Goal: Transaction & Acquisition: Purchase product/service

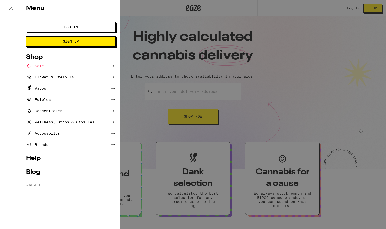
click at [68, 25] on span "Log In" at bounding box center [71, 27] width 14 height 4
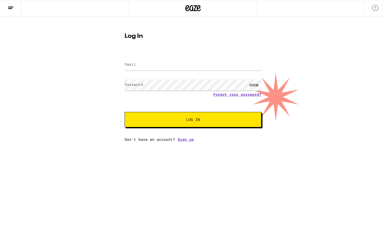
click at [136, 65] on label "Email" at bounding box center [130, 64] width 11 height 4
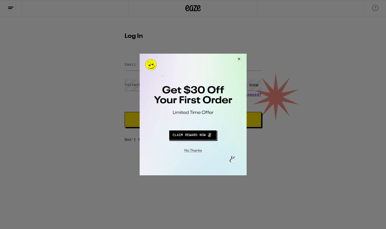
type input "[PERSON_NAME][EMAIL_ADDRESS][DOMAIN_NAME]"
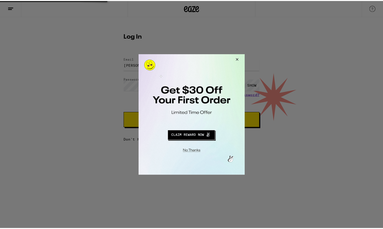
click at [240, 59] on button "Close Modal" at bounding box center [237, 60] width 14 height 12
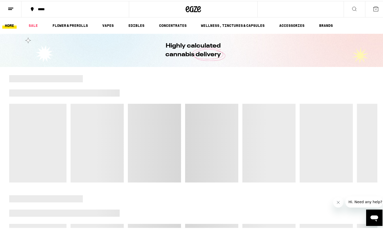
click at [42, 9] on div "*****" at bounding box center [77, 8] width 85 height 4
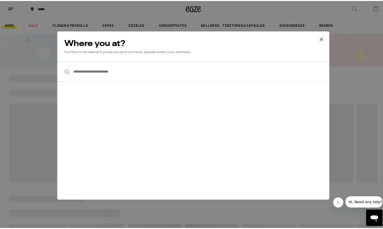
click at [107, 68] on input "**********" at bounding box center [193, 71] width 272 height 20
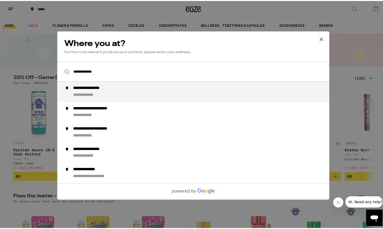
click at [85, 89] on div "**********" at bounding box center [95, 87] width 45 height 5
type input "**********"
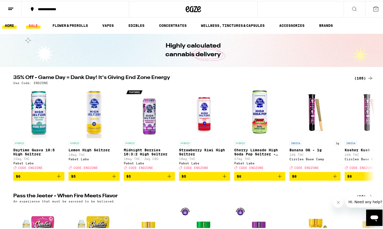
click at [33, 24] on link "SALE" at bounding box center [33, 24] width 14 height 6
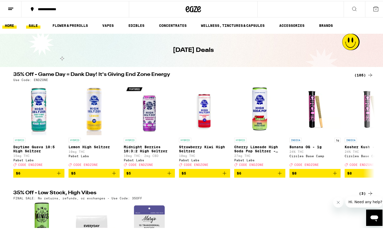
click at [9, 25] on link "HOME" at bounding box center [9, 24] width 14 height 6
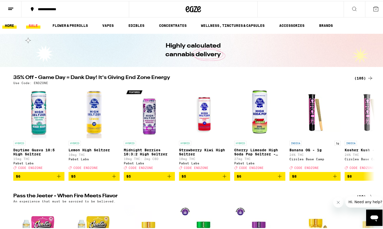
click at [32, 23] on link "SALE" at bounding box center [33, 24] width 14 height 6
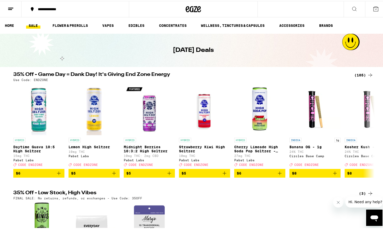
click at [364, 76] on div "(105)" at bounding box center [363, 74] width 19 height 6
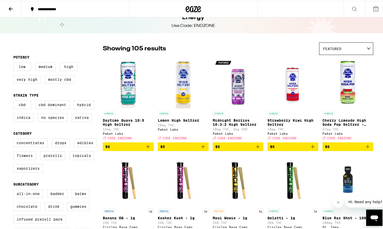
scroll to position [13, 0]
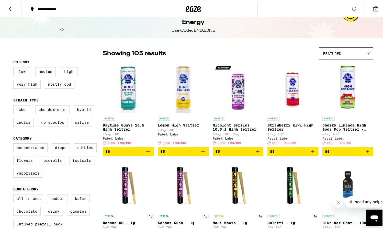
click at [257, 153] on icon "Add to bag" at bounding box center [257, 150] width 6 height 6
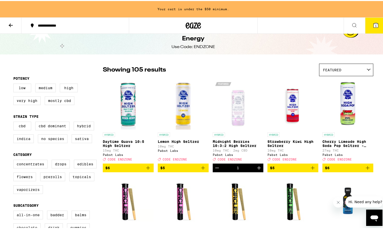
click at [365, 169] on icon "Add to bag" at bounding box center [367, 167] width 4 height 4
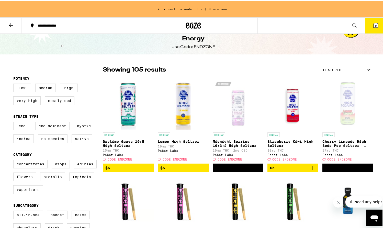
click at [11, 24] on icon at bounding box center [11, 24] width 4 height 4
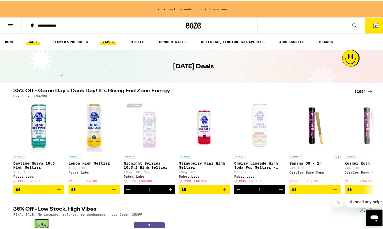
click at [112, 42] on link "VAPES" at bounding box center [108, 41] width 17 height 6
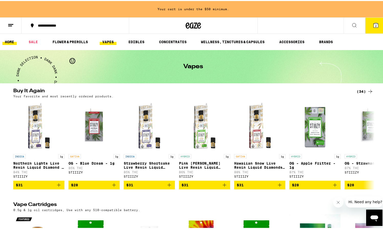
click at [8, 41] on link "HOME" at bounding box center [9, 41] width 14 height 6
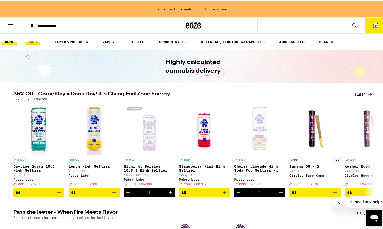
click at [34, 41] on link "SALE" at bounding box center [33, 41] width 14 height 6
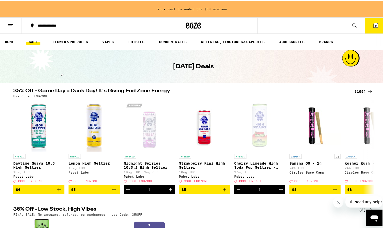
click at [361, 88] on div "(105)" at bounding box center [363, 90] width 19 height 6
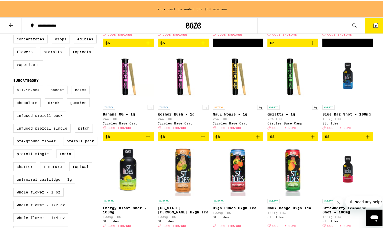
scroll to position [138, 0]
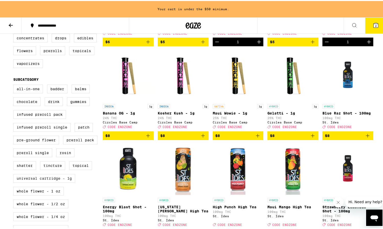
click at [55, 182] on label "Universal Cartridge - 1g" at bounding box center [44, 177] width 62 height 9
click at [15, 85] on input "Universal Cartridge - 1g" at bounding box center [14, 84] width 0 height 0
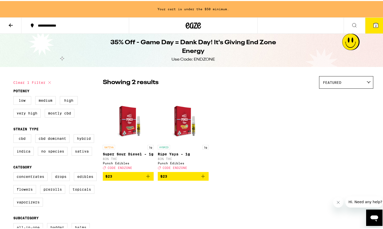
click at [43, 82] on button "Clear 1 filter" at bounding box center [32, 81] width 39 height 13
checkbox input "false"
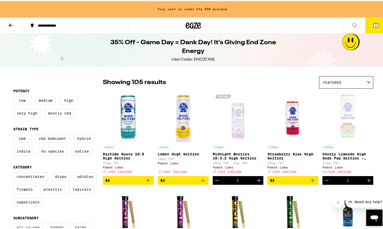
click at [11, 22] on icon at bounding box center [11, 24] width 6 height 6
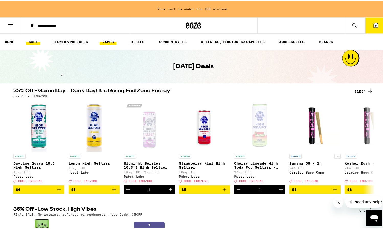
click at [107, 41] on link "VAPES" at bounding box center [108, 41] width 17 height 6
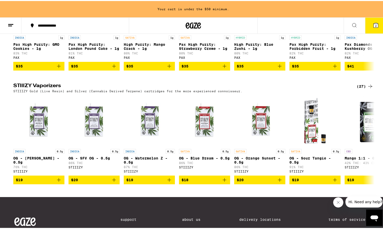
scroll to position [466, 0]
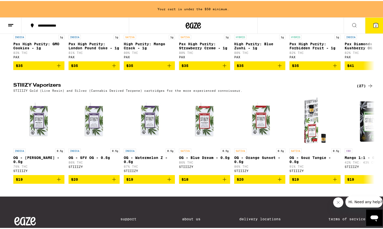
click at [358, 88] on div "(27)" at bounding box center [364, 85] width 17 height 6
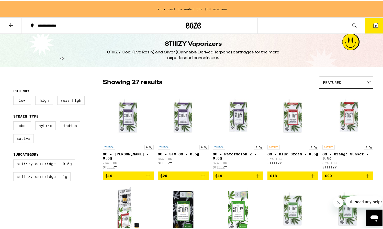
click at [46, 178] on label "STIIIZY Cartridge - 1g" at bounding box center [41, 175] width 57 height 9
click at [15, 159] on input "STIIIZY Cartridge - 1g" at bounding box center [14, 159] width 0 height 0
checkbox input "true"
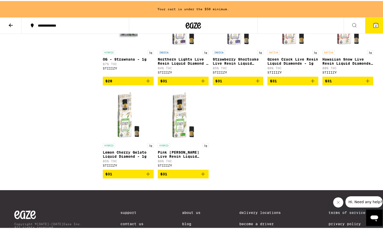
scroll to position [256, 0]
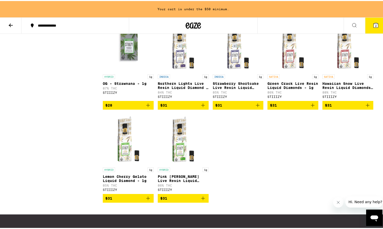
click at [202, 200] on icon "Add to bag" at bounding box center [203, 197] width 6 height 6
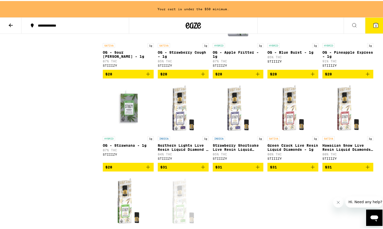
scroll to position [192, 0]
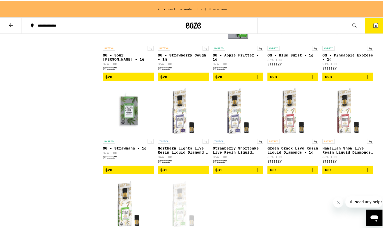
click at [368, 172] on icon "Add to bag" at bounding box center [367, 169] width 6 height 6
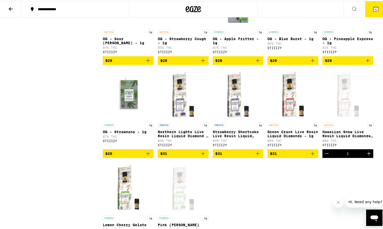
click at [257, 156] on icon "Add to bag" at bounding box center [257, 152] width 6 height 6
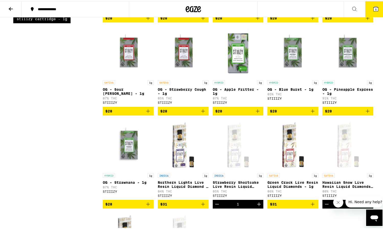
scroll to position [130, 0]
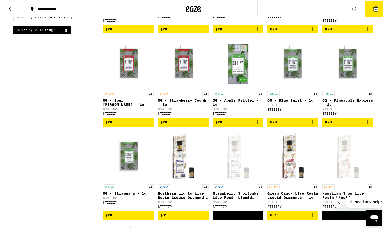
click at [256, 124] on icon "Add to bag" at bounding box center [257, 121] width 6 height 6
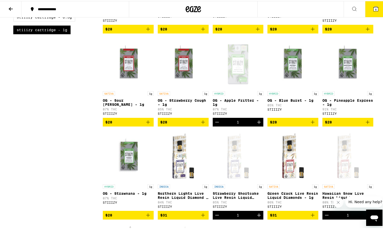
click at [367, 124] on icon "Add to bag" at bounding box center [367, 121] width 6 height 6
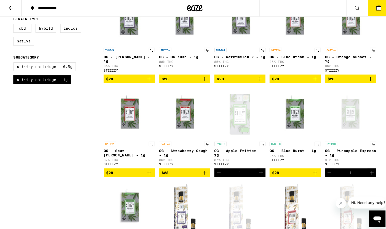
scroll to position [78, 0]
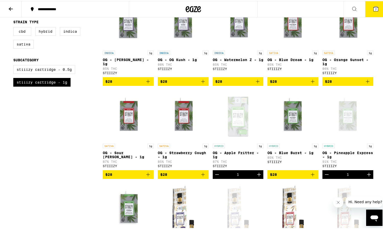
click at [367, 81] on icon "Add to bag" at bounding box center [367, 80] width 6 height 6
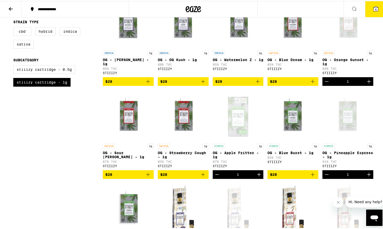
click at [373, 9] on icon at bounding box center [375, 8] width 5 height 5
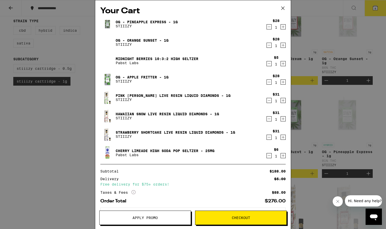
click at [233, 218] on span "Checkout" at bounding box center [241, 218] width 18 height 4
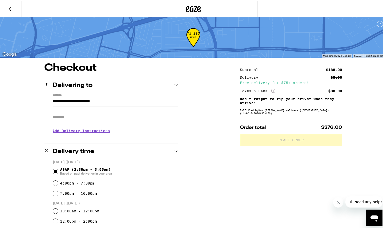
click at [12, 8] on icon at bounding box center [11, 8] width 4 height 4
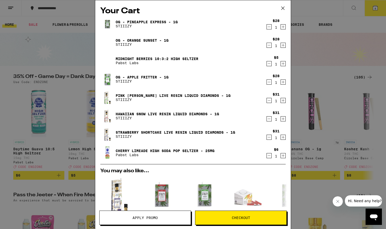
click at [121, 216] on span "Apply Promo" at bounding box center [145, 218] width 91 height 4
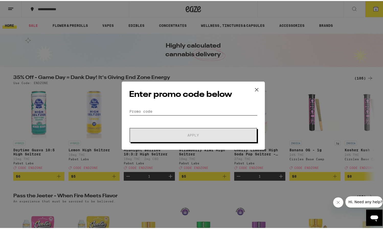
click at [169, 110] on input "Promo Code" at bounding box center [193, 111] width 128 height 8
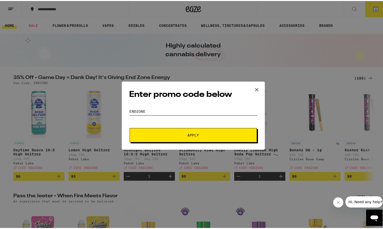
type input "endzone"
click at [206, 138] on button "Apply" at bounding box center [192, 134] width 127 height 14
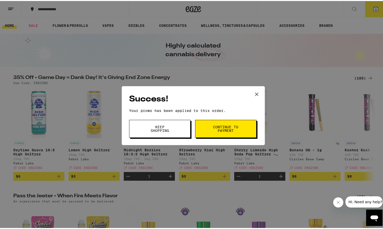
click at [215, 126] on span "Continue to payment" at bounding box center [225, 127] width 26 height 7
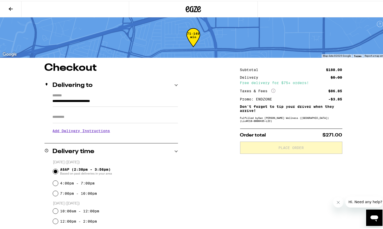
click at [89, 117] on input "Apt/Suite" at bounding box center [115, 116] width 125 height 12
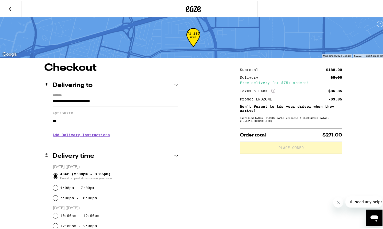
type input "***"
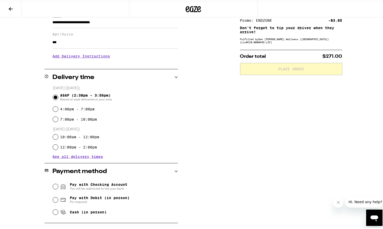
click at [54, 212] on input "Cash (in person)" at bounding box center [55, 210] width 5 height 5
radio input "true"
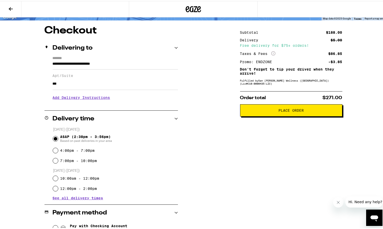
scroll to position [35, 0]
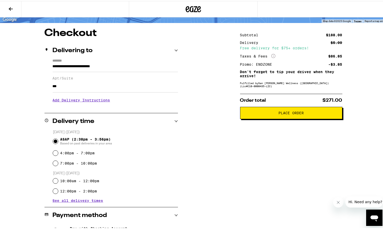
click at [77, 100] on h3 "Add Delivery Instructions" at bounding box center [115, 99] width 125 height 12
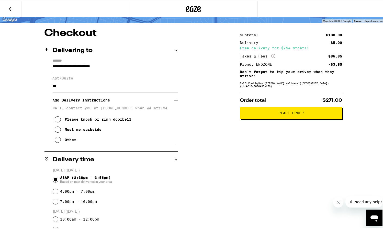
click at [55, 142] on icon at bounding box center [58, 139] width 6 height 6
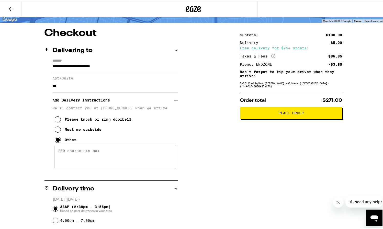
click at [73, 154] on textarea "Enter any other delivery instructions you want driver to know" at bounding box center [115, 156] width 122 height 24
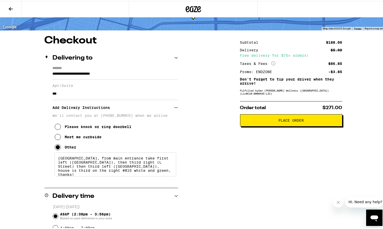
scroll to position [25, 0]
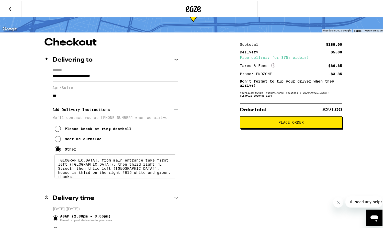
type textarea "[GEOGRAPHIC_DATA], from main entrance take first left ([GEOGRAPHIC_DATA]), then…"
click at [279, 122] on span "Place Order" at bounding box center [290, 122] width 25 height 4
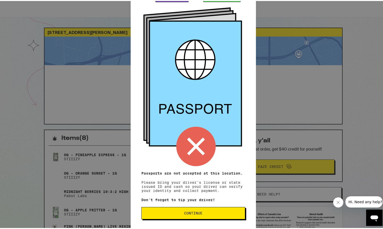
scroll to position [59, 0]
click at [191, 179] on div "Remember! Bring your ID and cash Passports are not accepted at this location. P…" at bounding box center [193, 88] width 125 height 280
click at [188, 210] on span "Continue" at bounding box center [193, 212] width 18 height 4
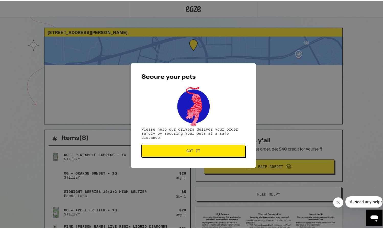
scroll to position [0, 0]
click at [181, 148] on button "Got it" at bounding box center [193, 150] width 104 height 12
